Goal: Task Accomplishment & Management: Manage account settings

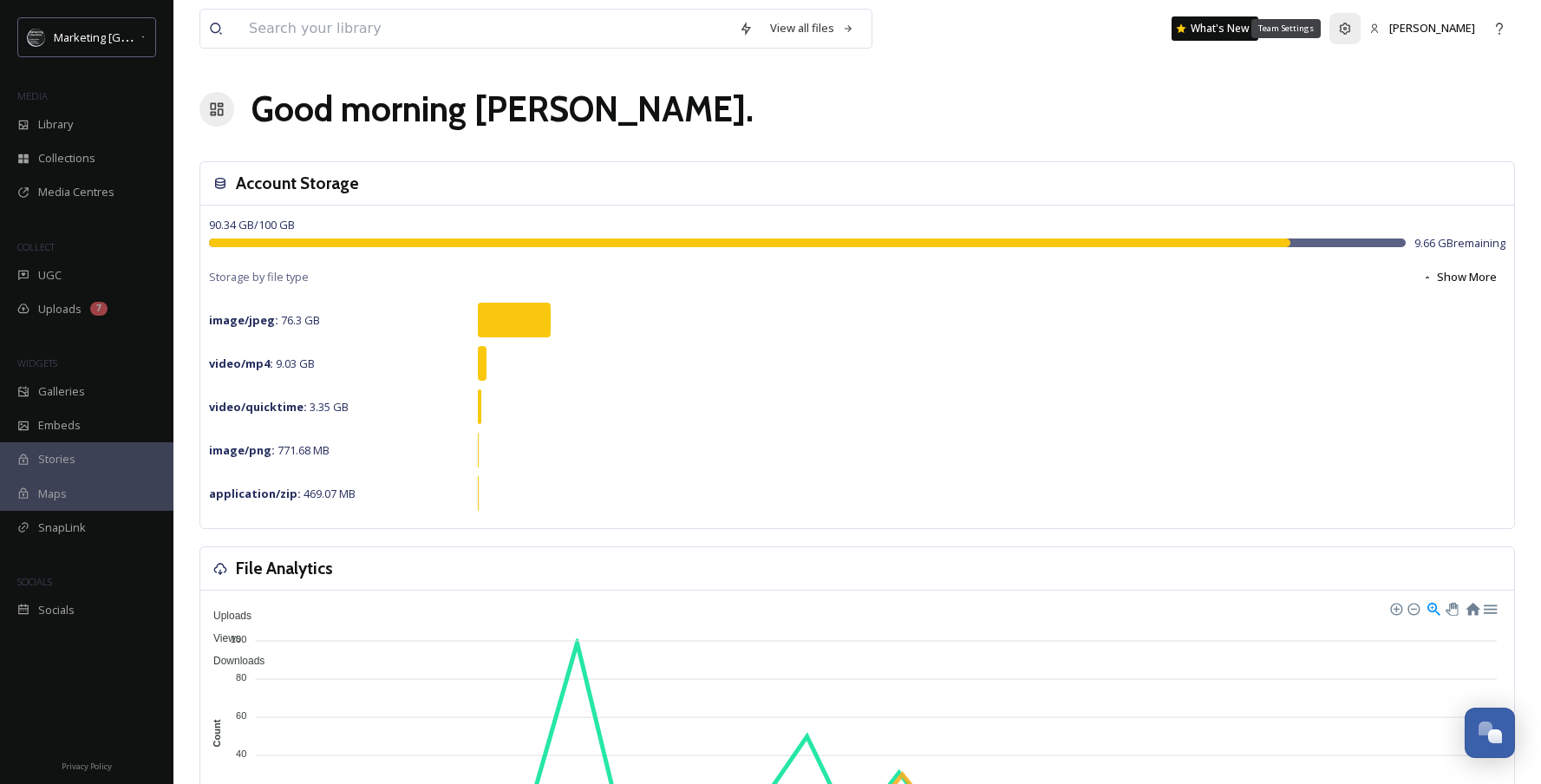
click at [1352, 33] on icon at bounding box center [1345, 28] width 14 height 14
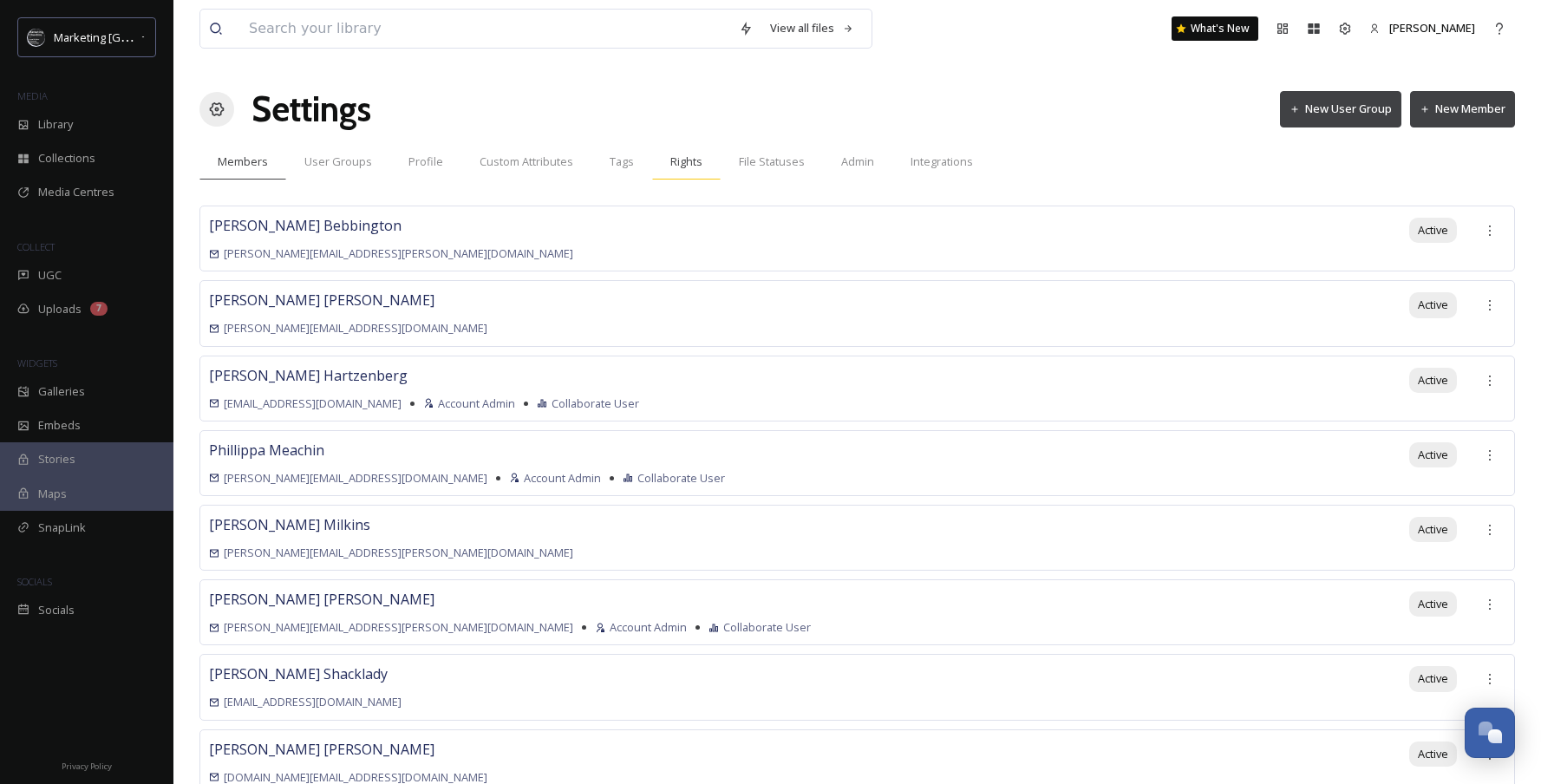
click at [680, 165] on span "Rights" at bounding box center [685, 162] width 32 height 16
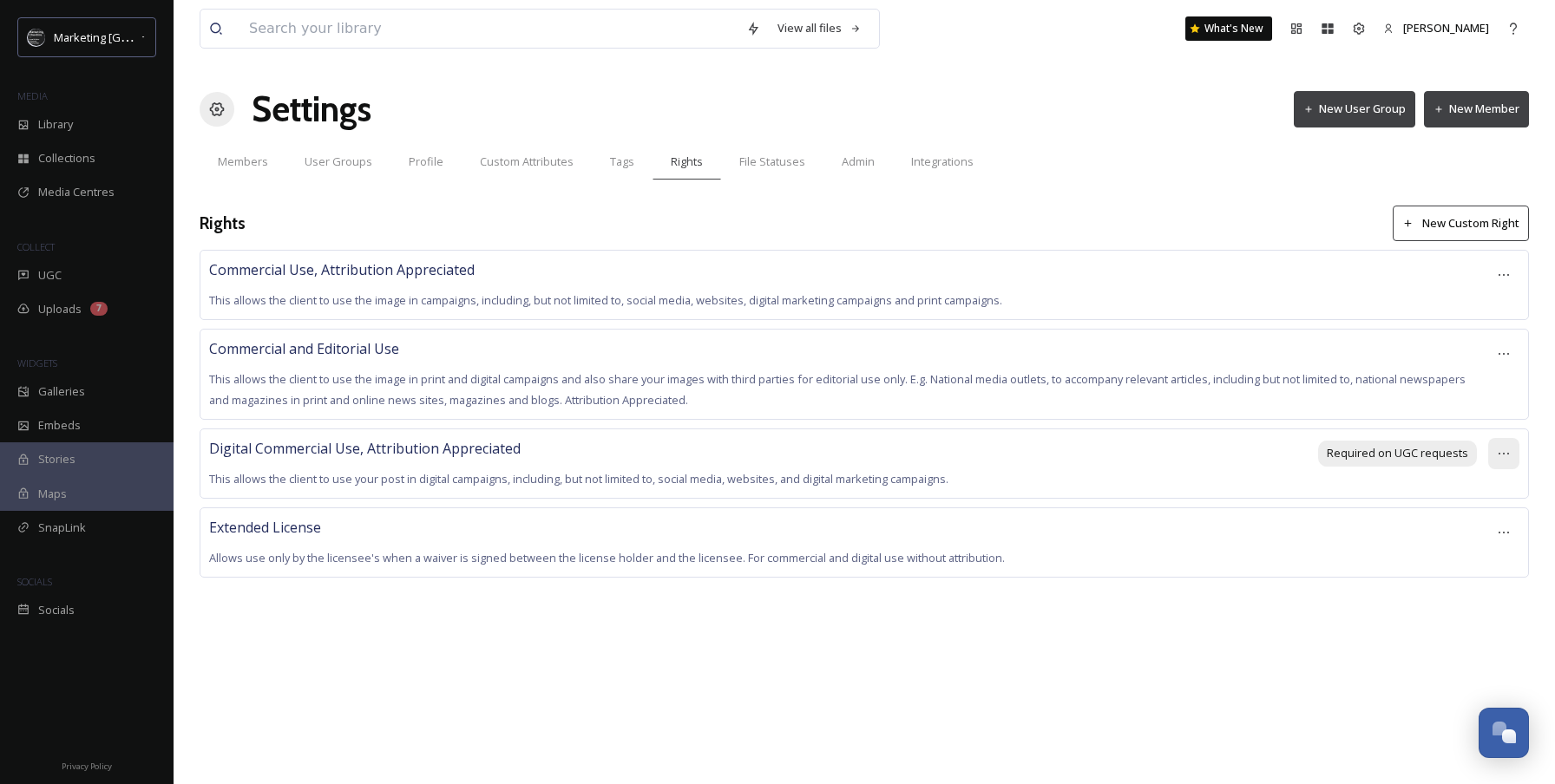
click at [1504, 454] on icon at bounding box center [1502, 453] width 14 height 14
click at [543, 217] on div "Rights New Custom Right" at bounding box center [863, 223] width 1329 height 35
click at [38, 279] on span "UGC" at bounding box center [50, 275] width 24 height 16
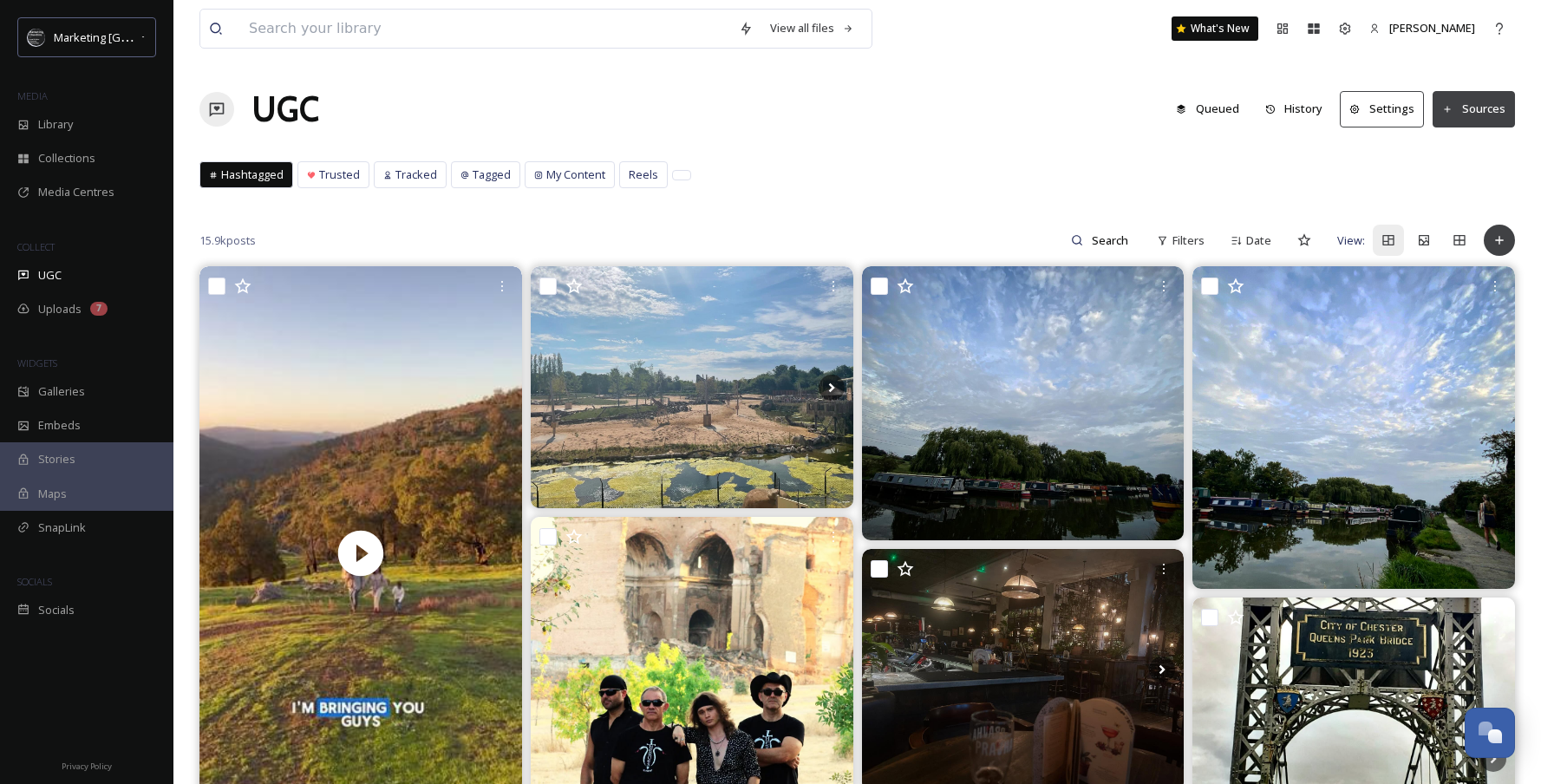
click at [66, 275] on div "UGC" at bounding box center [87, 274] width 174 height 33
click at [1360, 36] on div "Team Settings" at bounding box center [1345, 28] width 31 height 31
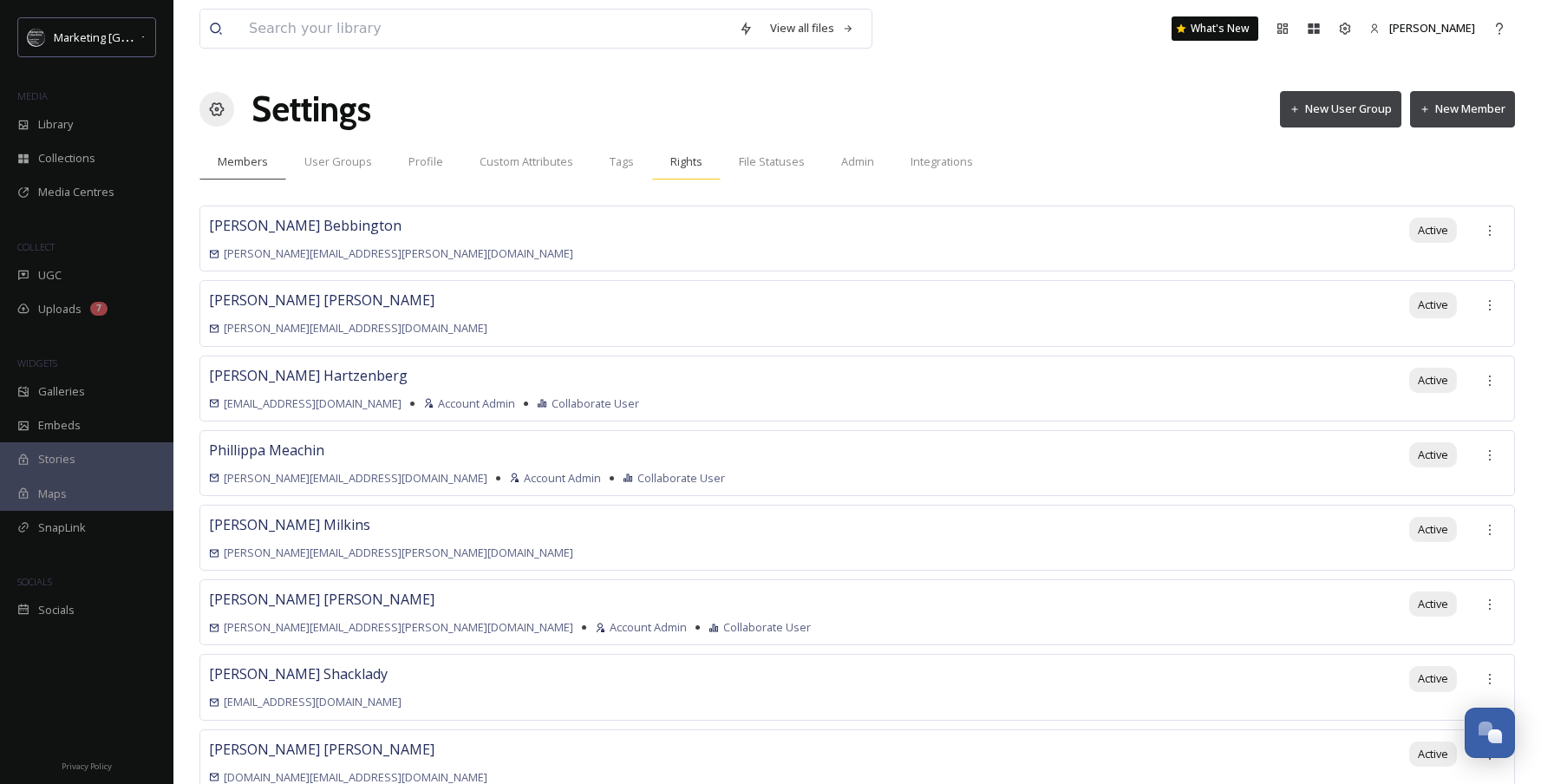
click at [675, 166] on span "Rights" at bounding box center [685, 162] width 32 height 16
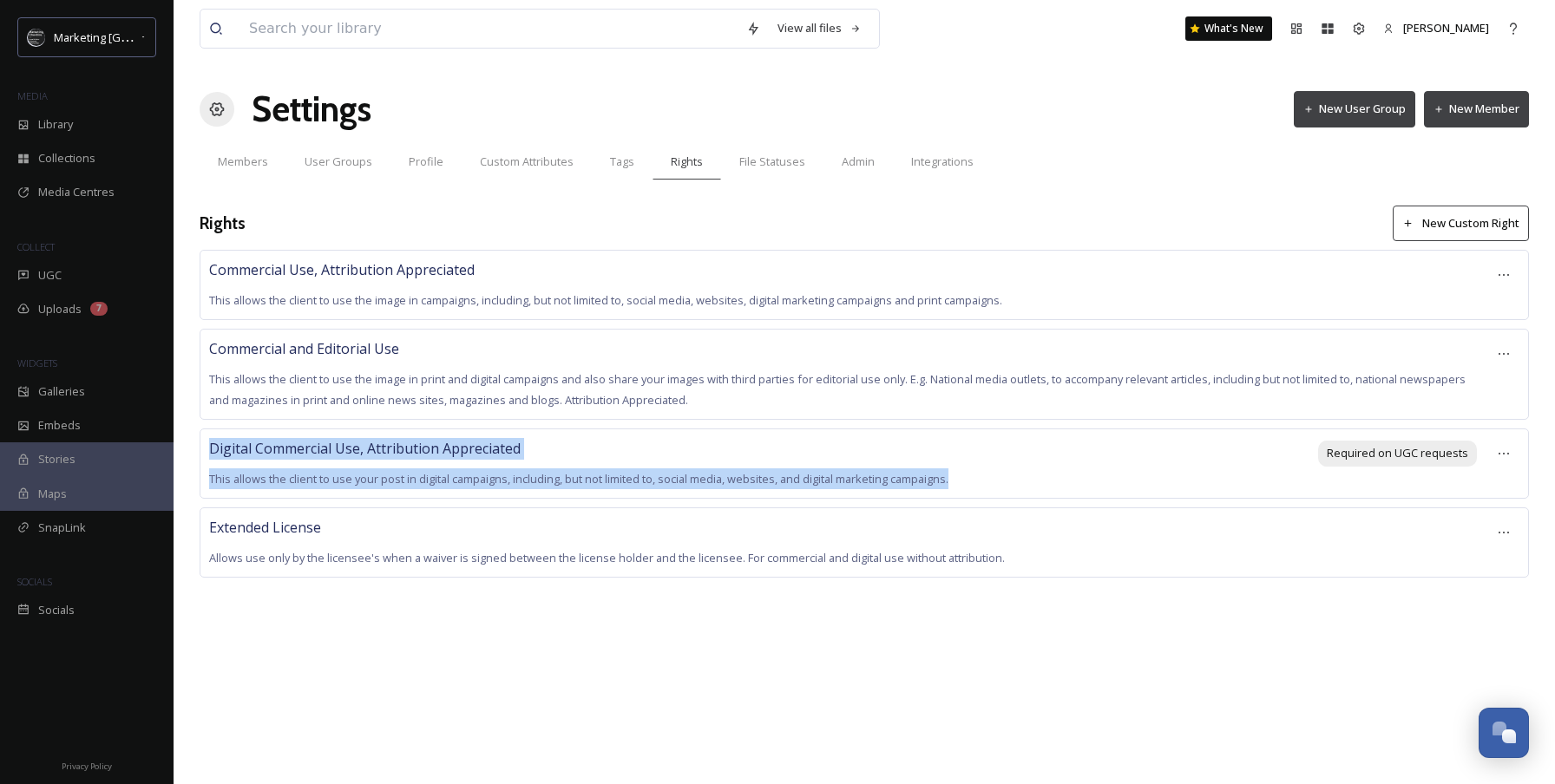
drag, startPoint x: 1034, startPoint y: 484, endPoint x: 208, endPoint y: 446, distance: 826.9
click at [209, 446] on div "Digital Commercial Use, Attribution Appreciated This allows the client to use y…" at bounding box center [758, 464] width 1098 height 52
copy div "Digital Commercial Use, Attribution Appreciated This allows the client to use y…"
